Goal: Transaction & Acquisition: Book appointment/travel/reservation

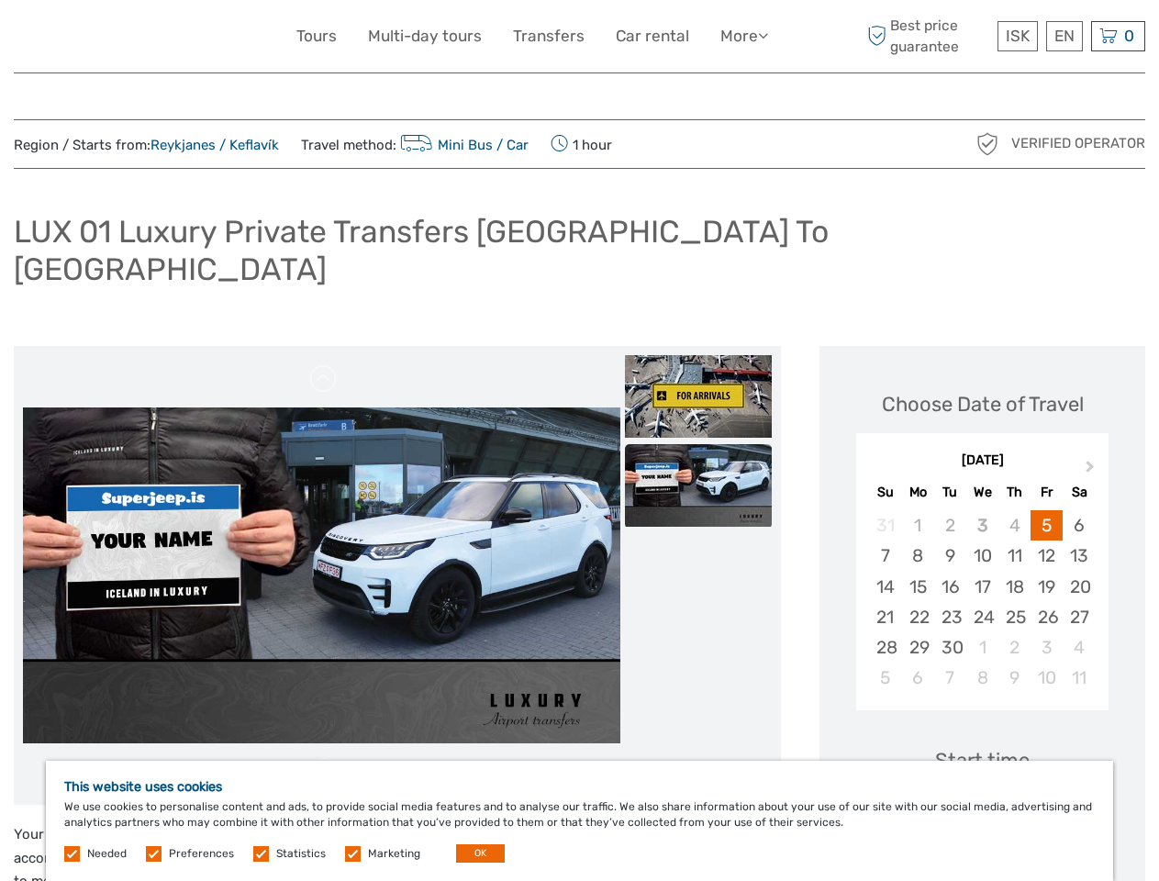
click at [742, 36] on link "More" at bounding box center [744, 36] width 48 height 27
click at [764, 35] on icon at bounding box center [763, 36] width 10 height 16
click at [1017, 36] on span "ISK" at bounding box center [1018, 36] width 24 height 18
click at [1063, 36] on div "EN English Español Deutsch" at bounding box center [1064, 36] width 37 height 30
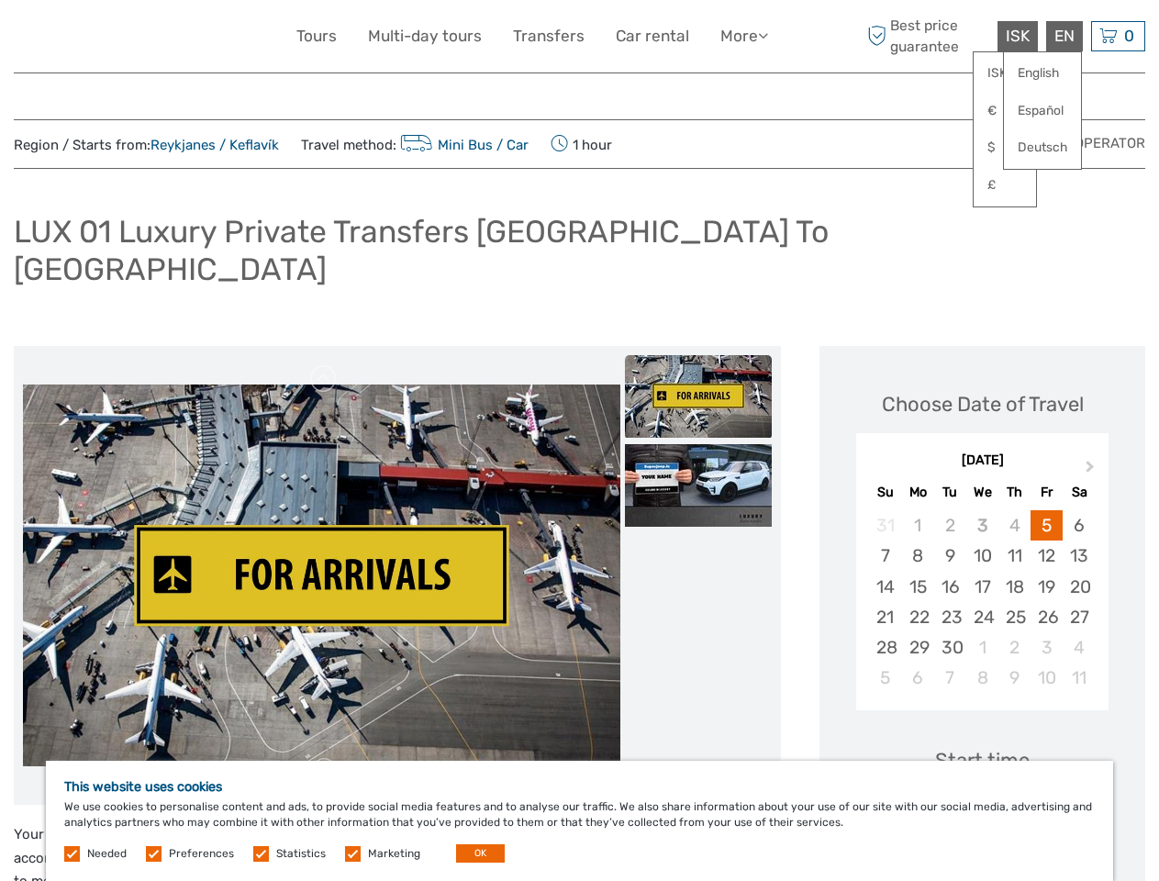
click at [1118, 36] on div "0 Items Total 0 ISK Checkout The shopping cart is empty." at bounding box center [1118, 36] width 54 height 30
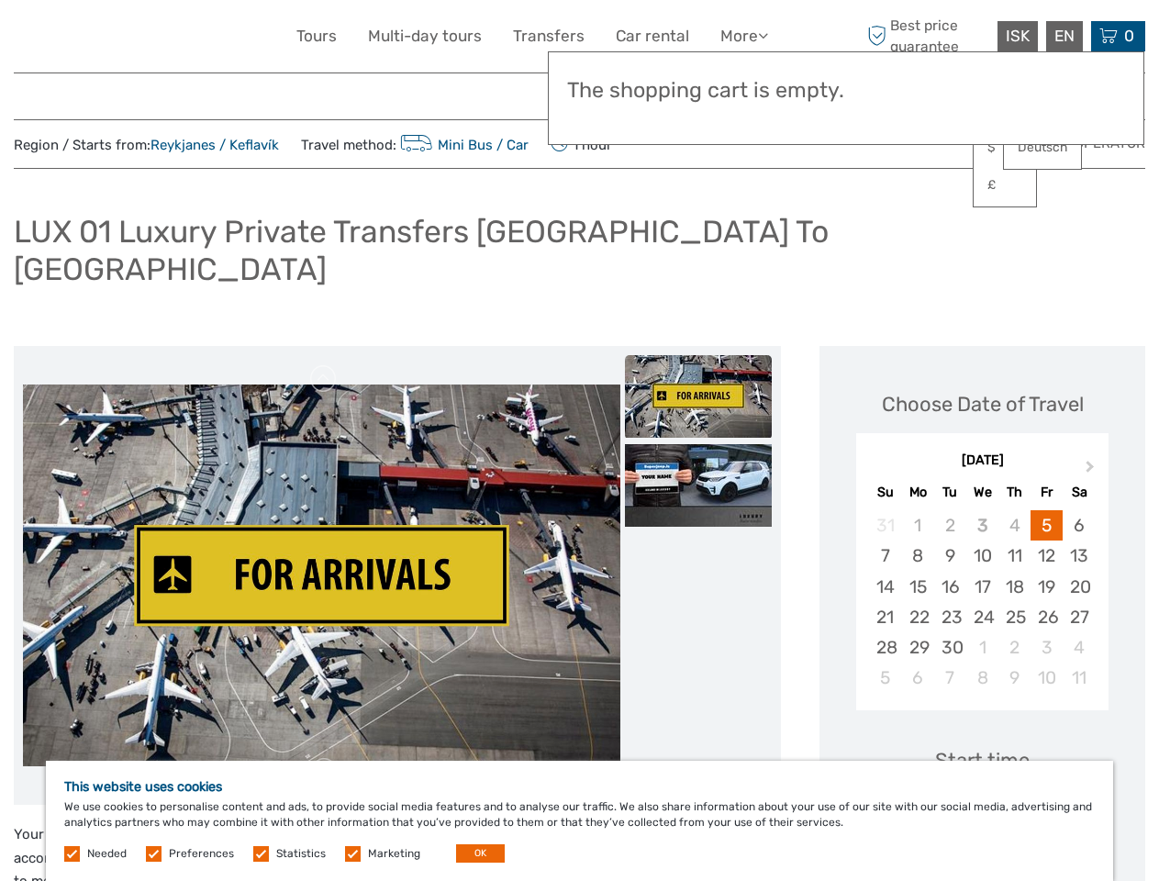
click at [321, 539] on img at bounding box center [321, 575] width 597 height 383
click at [324, 364] on link at bounding box center [323, 378] width 29 height 29
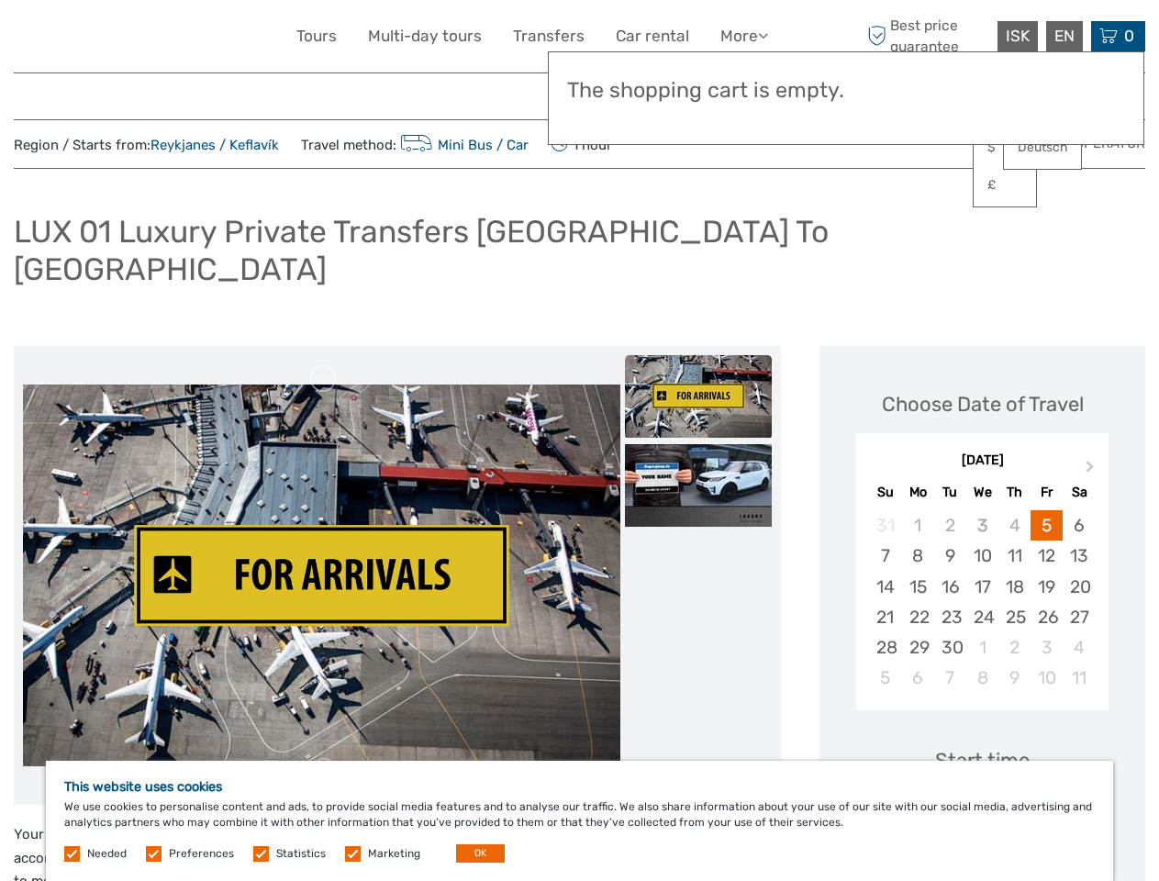
click at [698, 360] on img at bounding box center [698, 396] width 147 height 83
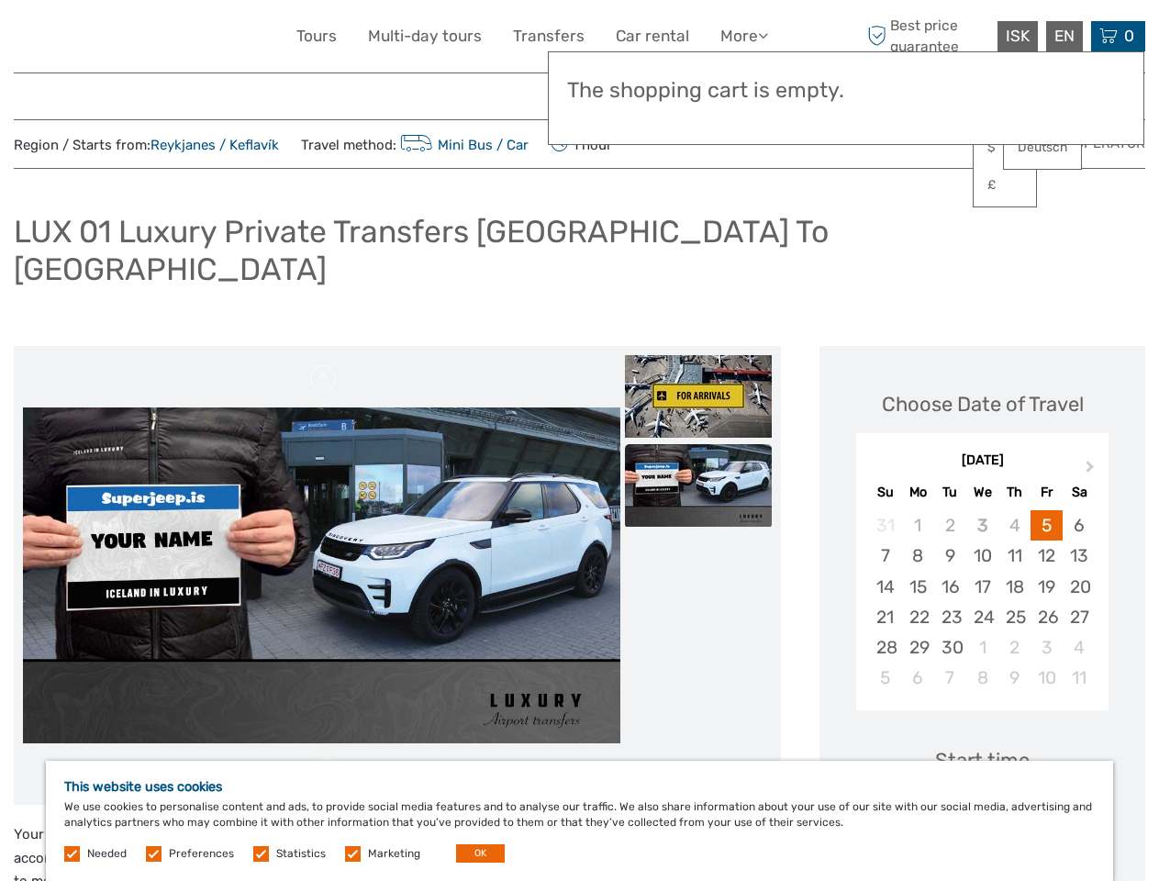
click at [698, 449] on img at bounding box center [698, 485] width 147 height 83
